Goal: Information Seeking & Learning: Find specific fact

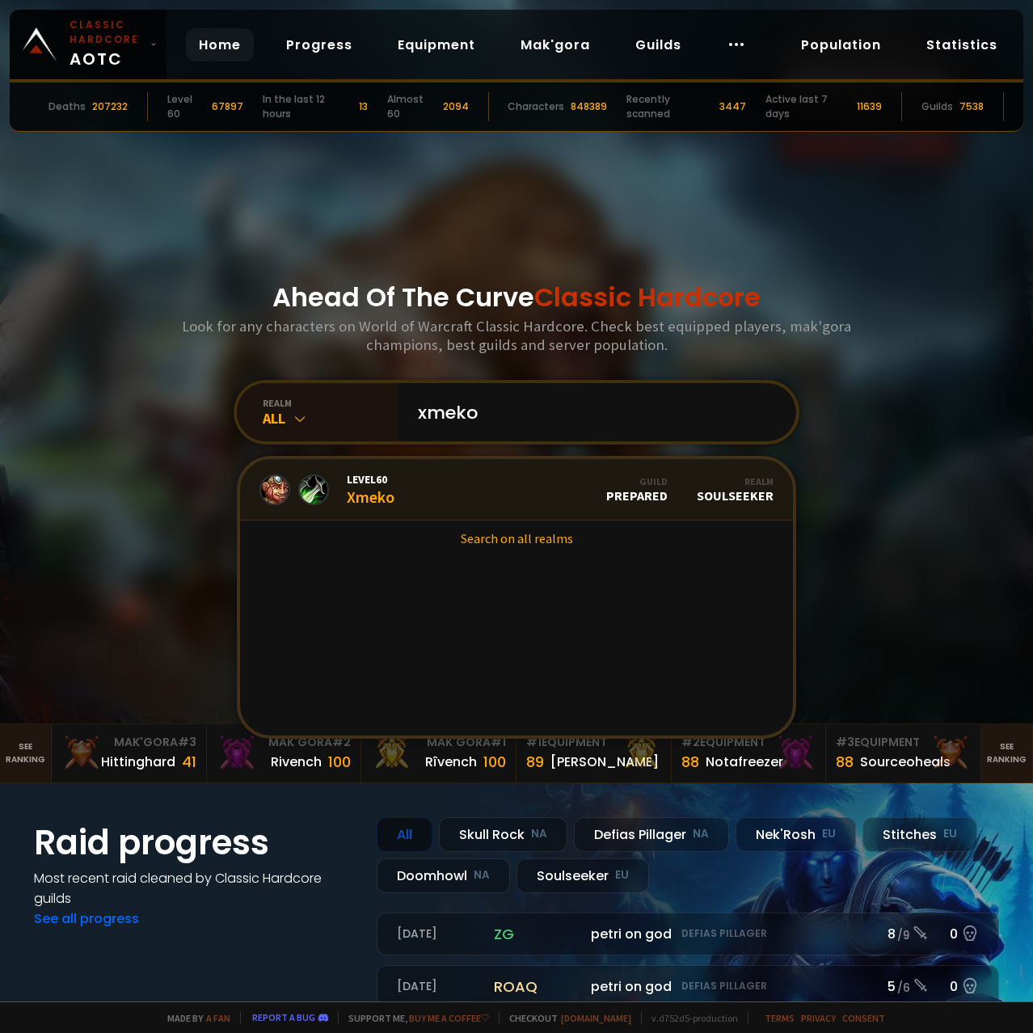
type input "xmeko"
click at [457, 510] on link "Level 60 Xmeko Guild Prepared Realm Soulseeker" at bounding box center [516, 489] width 553 height 61
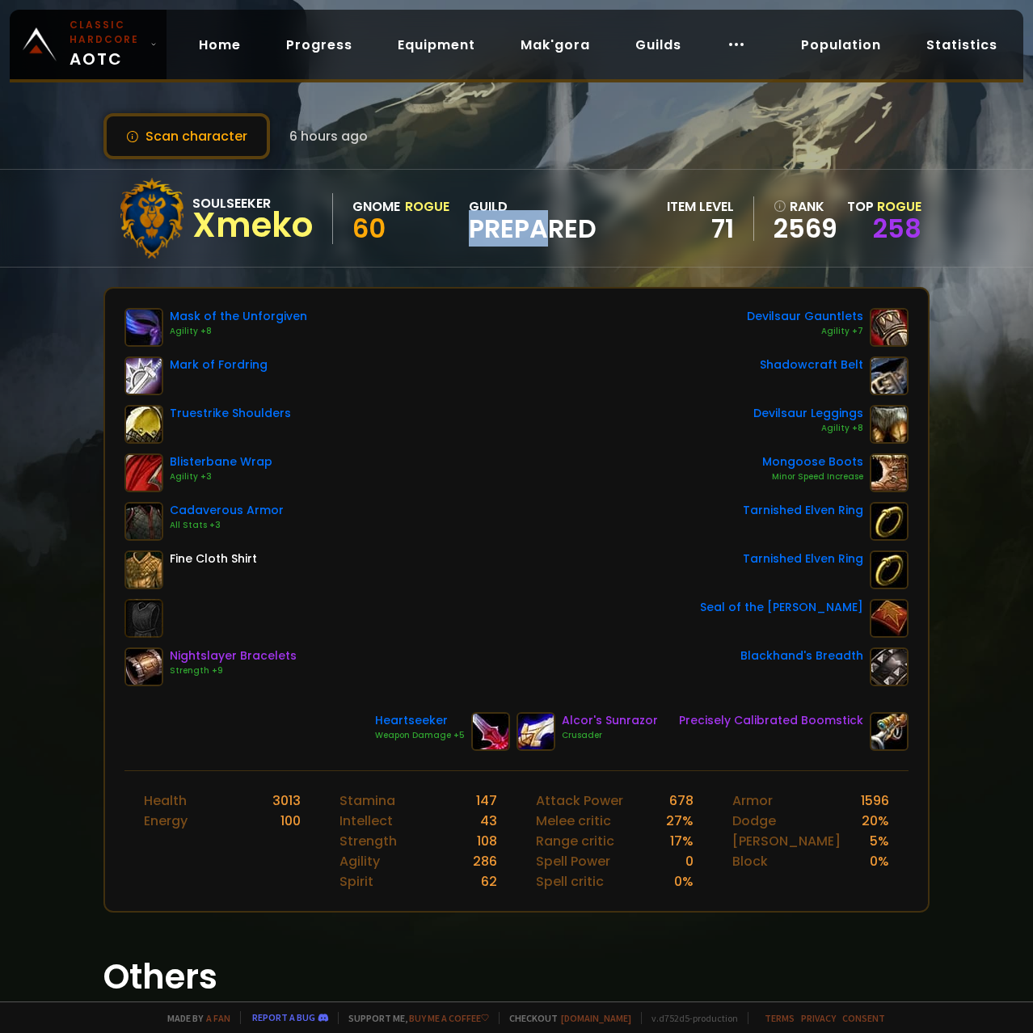
drag, startPoint x: 465, startPoint y: 237, endPoint x: 554, endPoint y: 221, distance: 90.2
click at [554, 221] on div "Soulseeker Xmeko Gnome Rogue 60 guild Prepared" at bounding box center [354, 218] width 485 height 81
click at [502, 112] on div "Scan character 6 hours ago Soulseeker Xmeko Gnome Rogue 60 guild Prepared item …" at bounding box center [516, 501] width 1033 height 1002
click at [156, 145] on button "Scan character" at bounding box center [186, 136] width 167 height 46
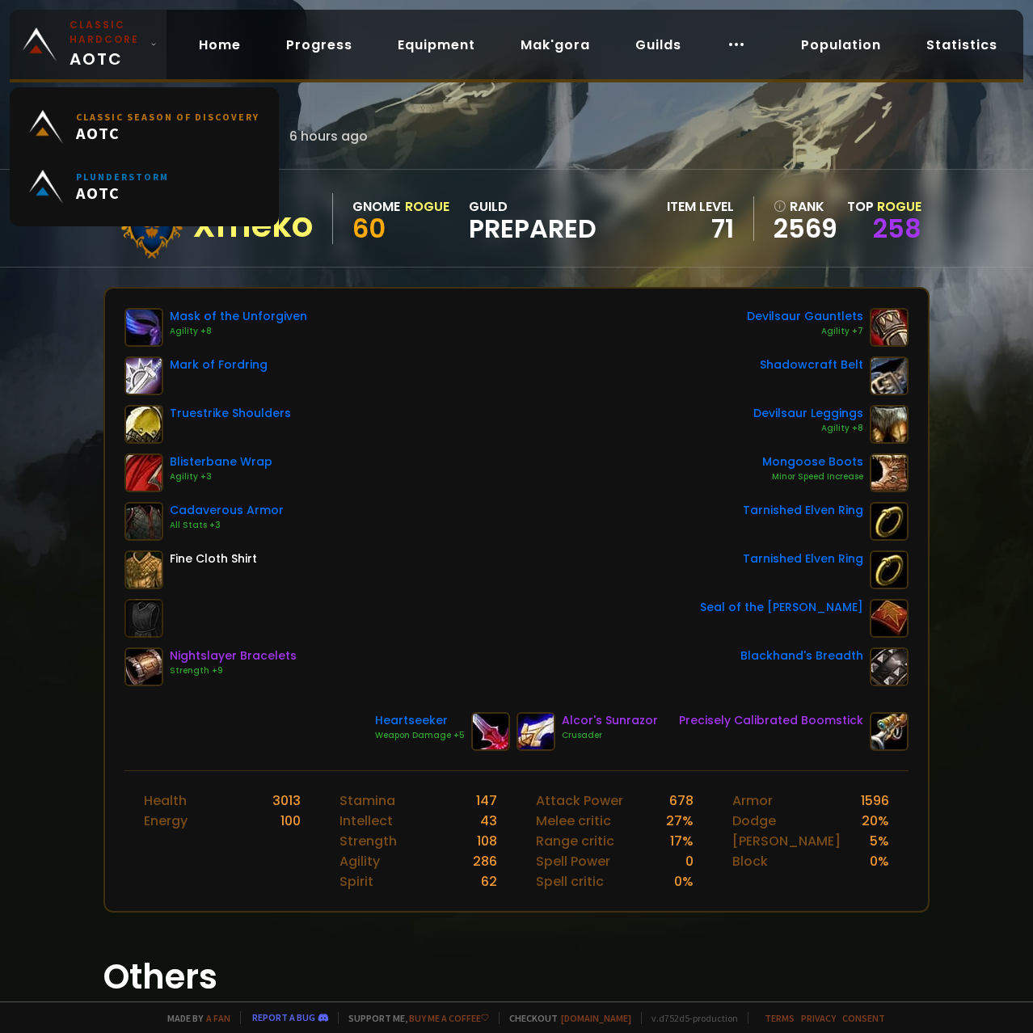
click at [63, 49] on link "Classic Hardcore AOTC" at bounding box center [88, 45] width 157 height 70
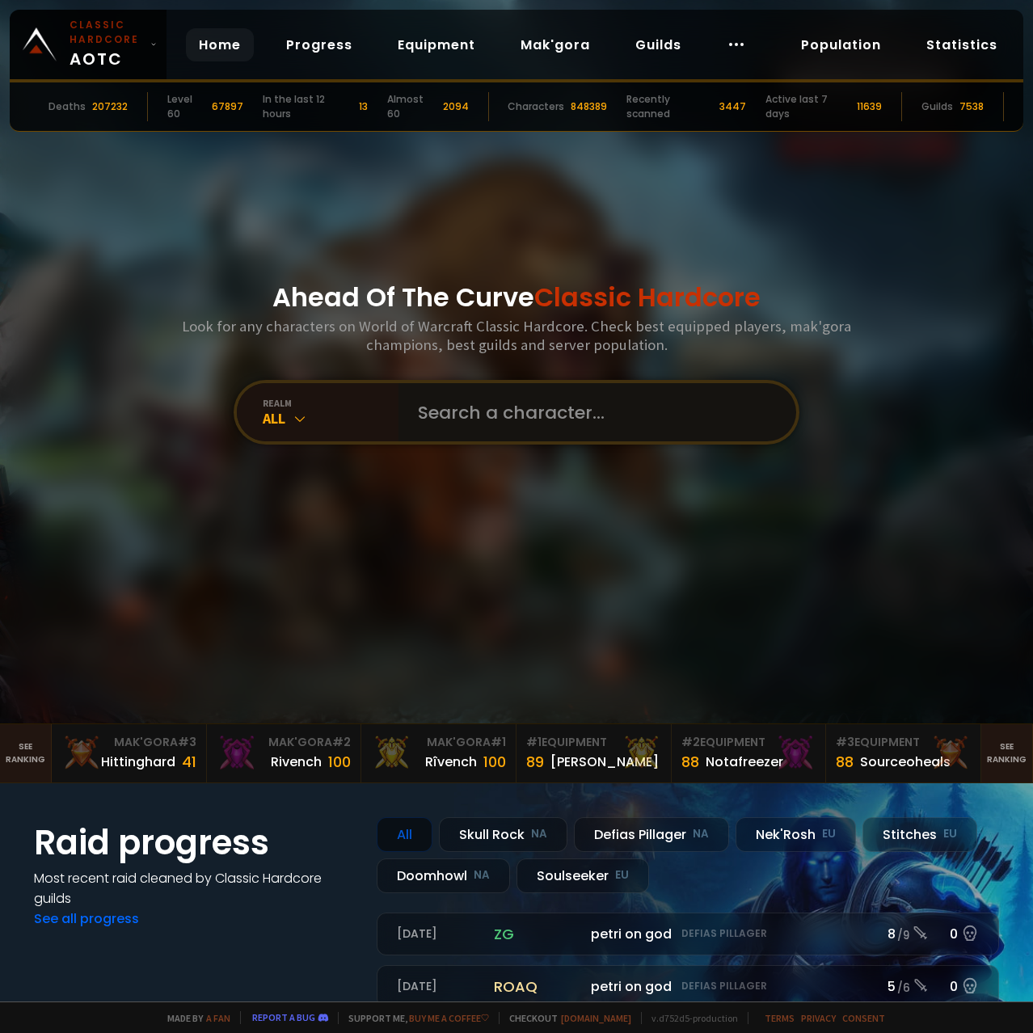
click at [499, 415] on input "text" at bounding box center [592, 412] width 369 height 58
click at [475, 420] on input "text" at bounding box center [592, 412] width 369 height 58
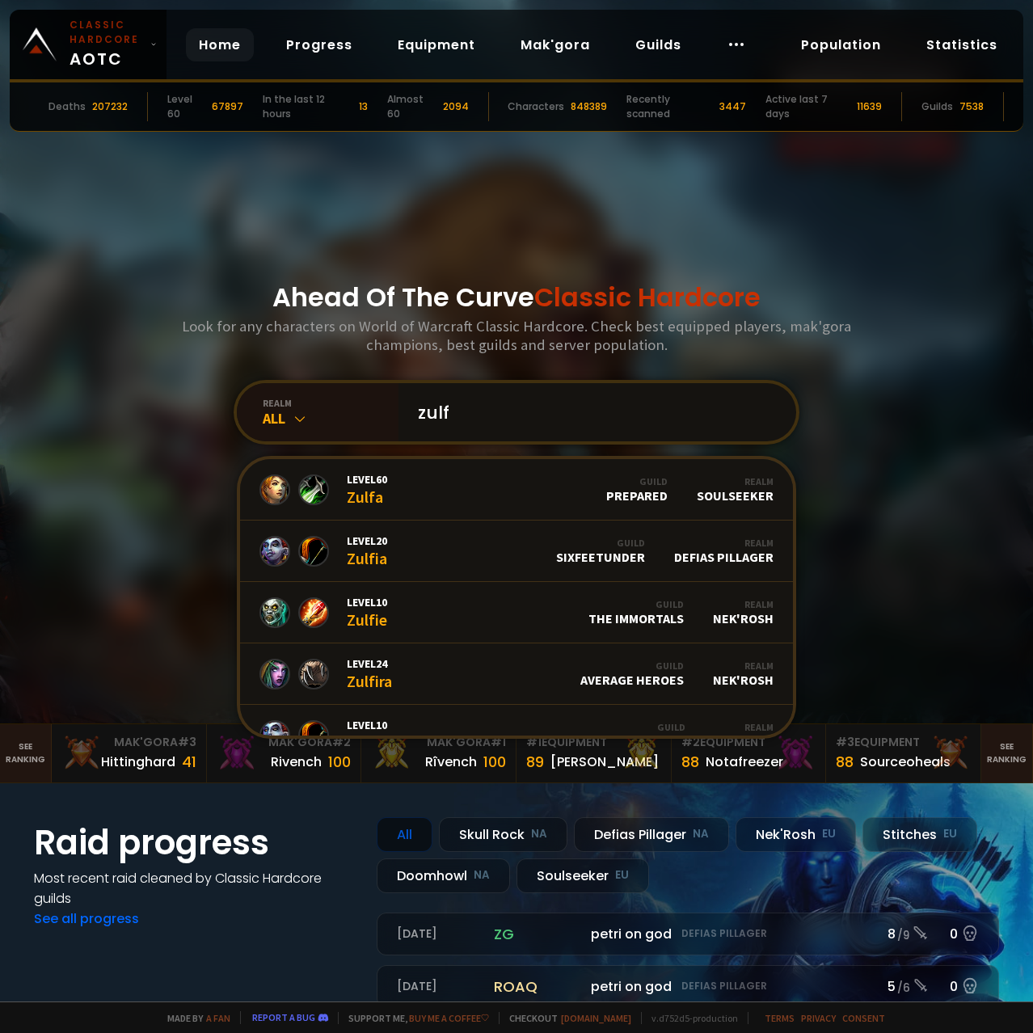
type input "zulfa"
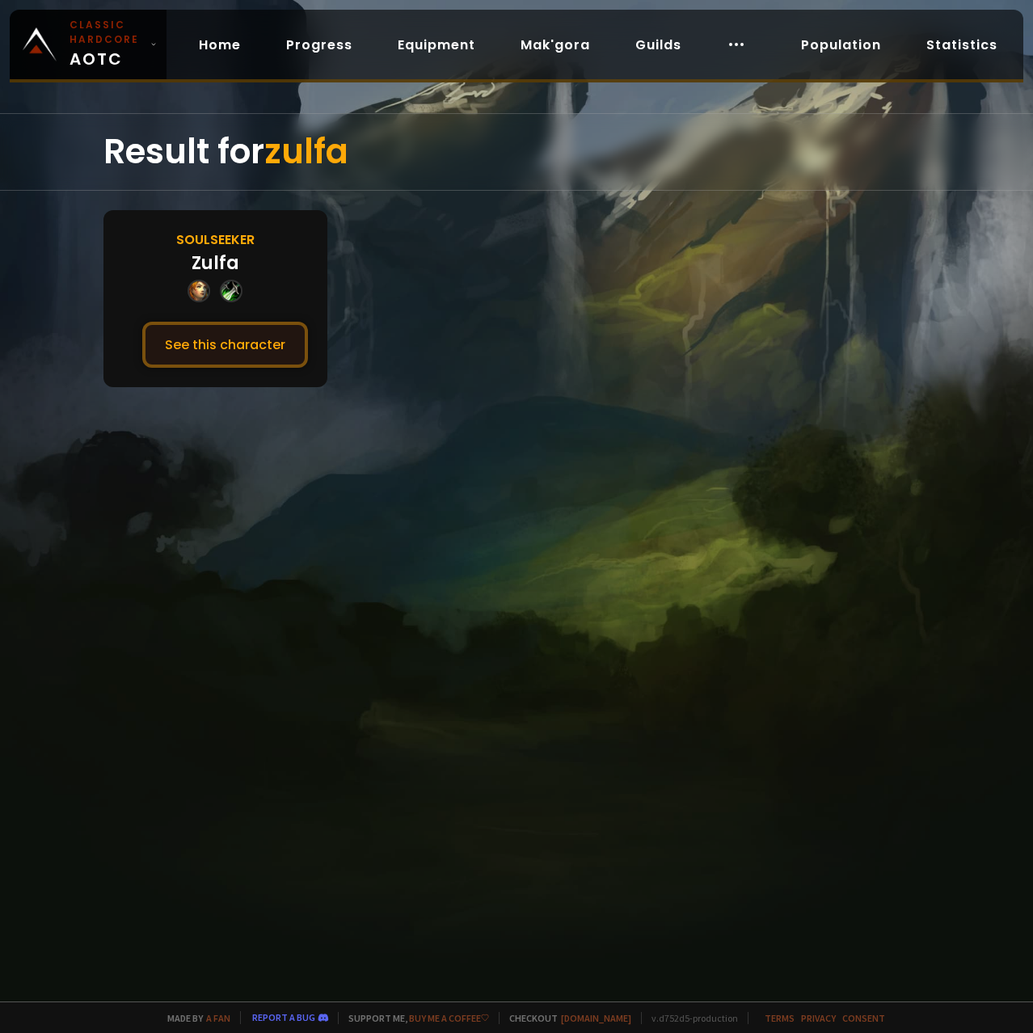
click at [213, 363] on button "See this character" at bounding box center [225, 345] width 166 height 46
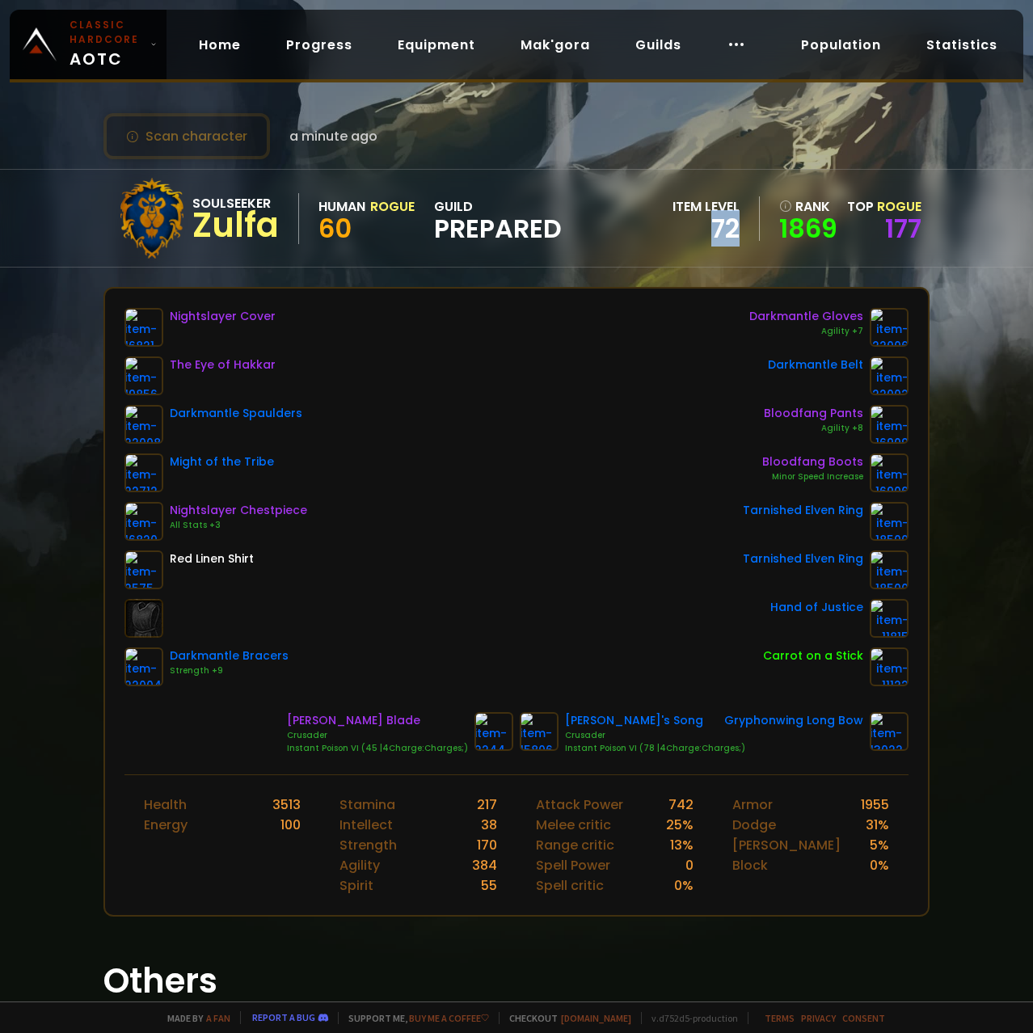
drag, startPoint x: 714, startPoint y: 227, endPoint x: 752, endPoint y: 226, distance: 38.0
click at [752, 226] on div "item level 72" at bounding box center [716, 218] width 87 height 44
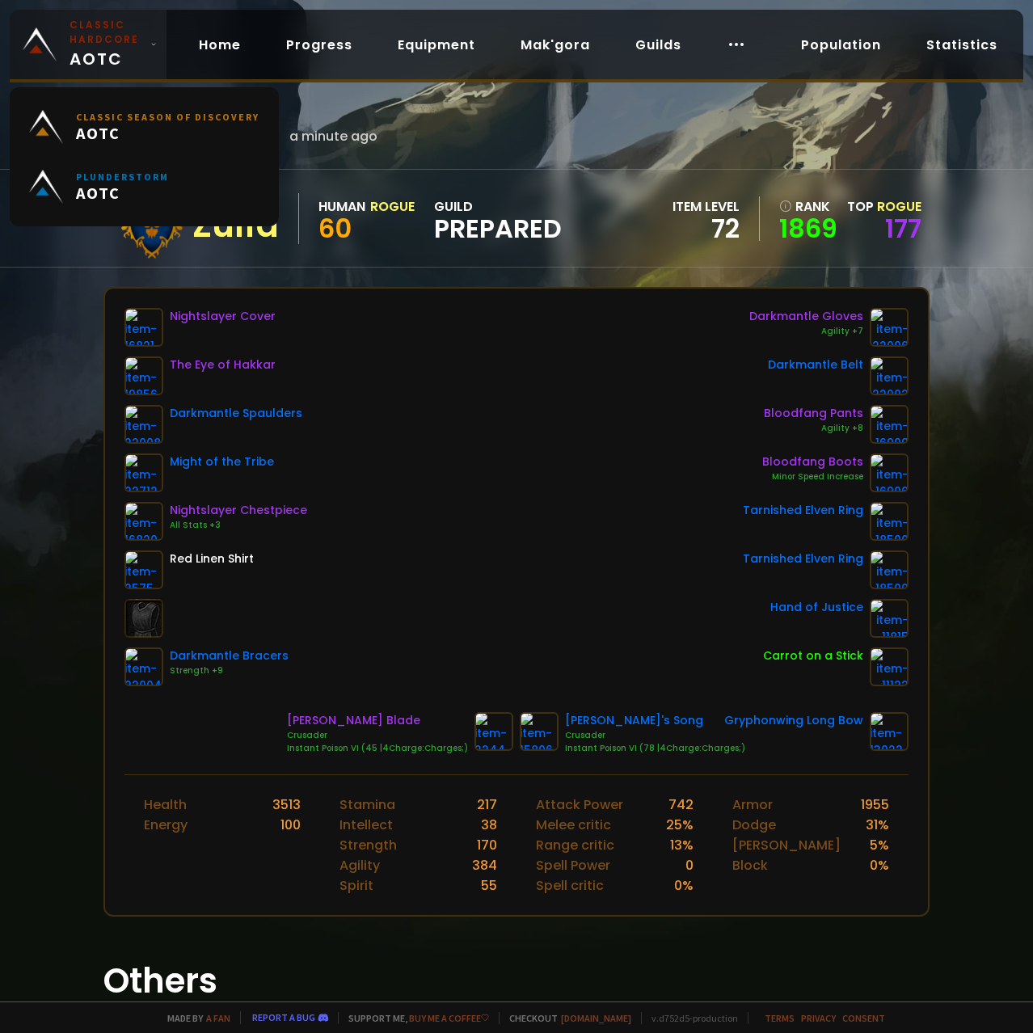
click at [88, 47] on small "Classic Hardcore" at bounding box center [107, 32] width 74 height 29
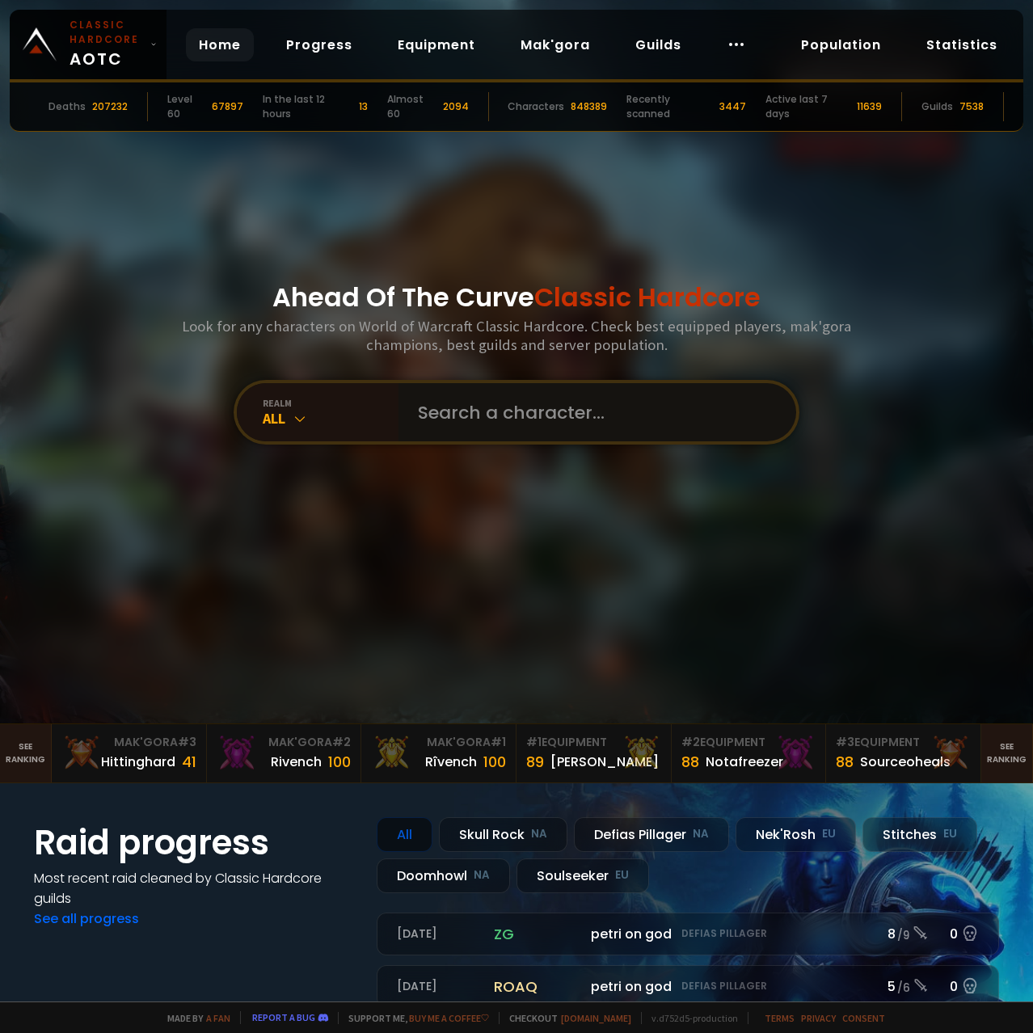
click at [473, 427] on input "text" at bounding box center [592, 412] width 369 height 58
type input "cloak"
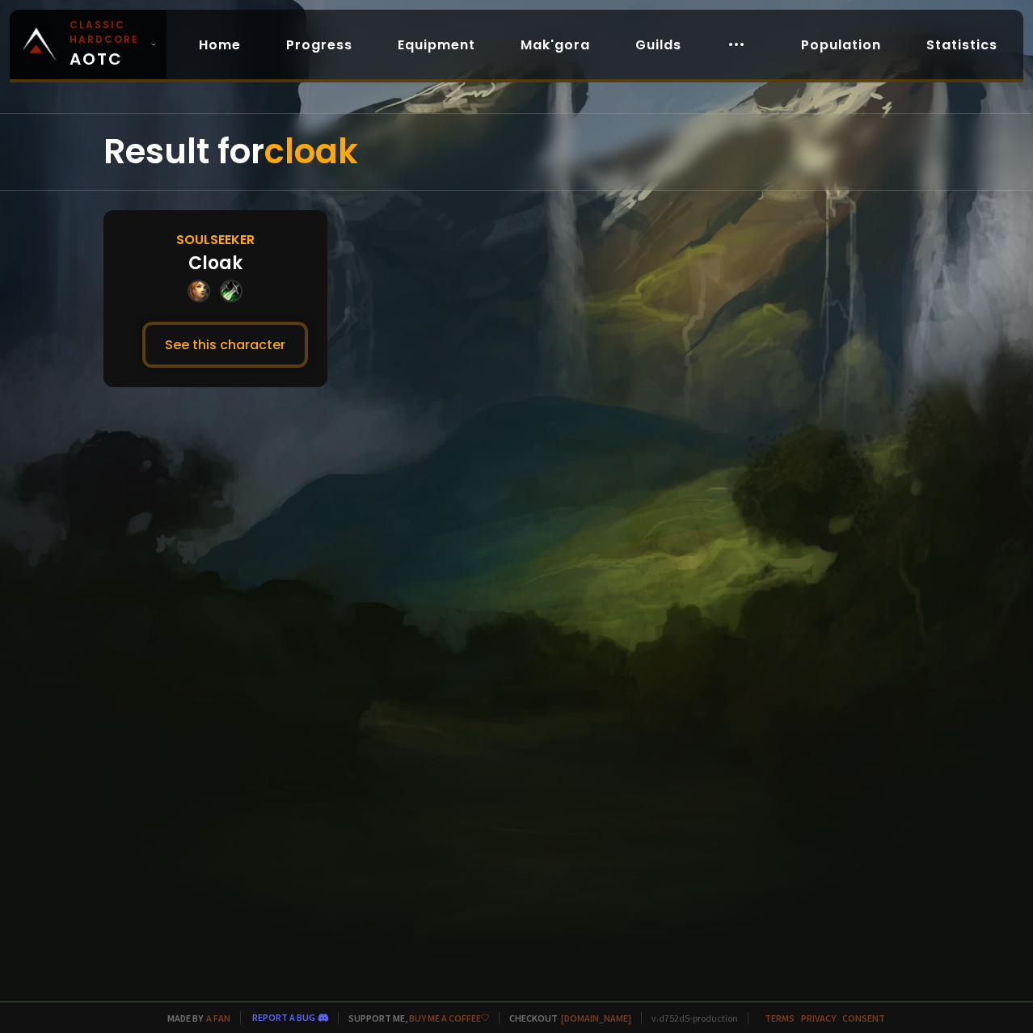
click at [202, 279] on div "Soulseeker Cloak See this character" at bounding box center [215, 298] width 224 height 177
click at [213, 321] on div "Soulseeker Cloak See this character" at bounding box center [215, 298] width 224 height 177
click at [220, 337] on button "See this character" at bounding box center [225, 345] width 166 height 46
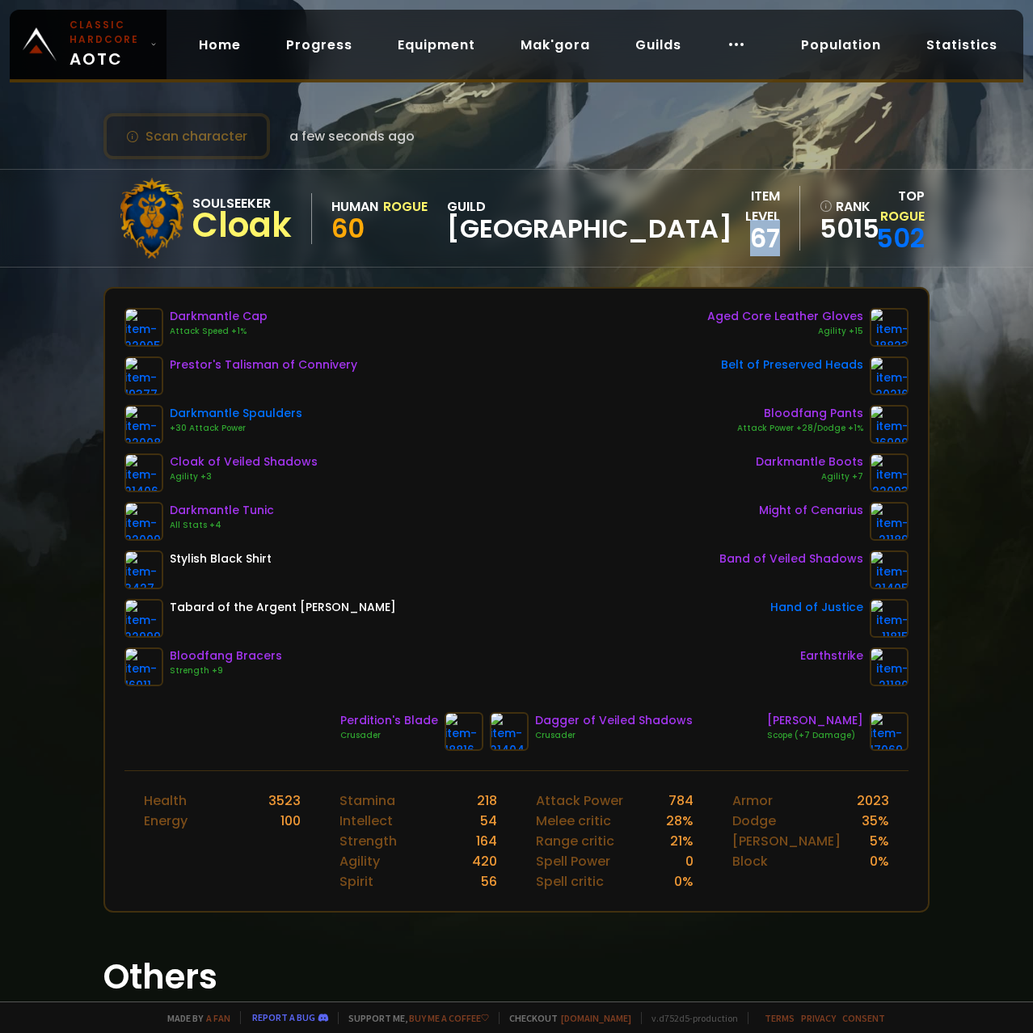
drag, startPoint x: 712, startPoint y: 234, endPoint x: 743, endPoint y: 232, distance: 30.8
click at [743, 232] on div "item level 67" at bounding box center [766, 218] width 68 height 65
